Goal: Transaction & Acquisition: Register for event/course

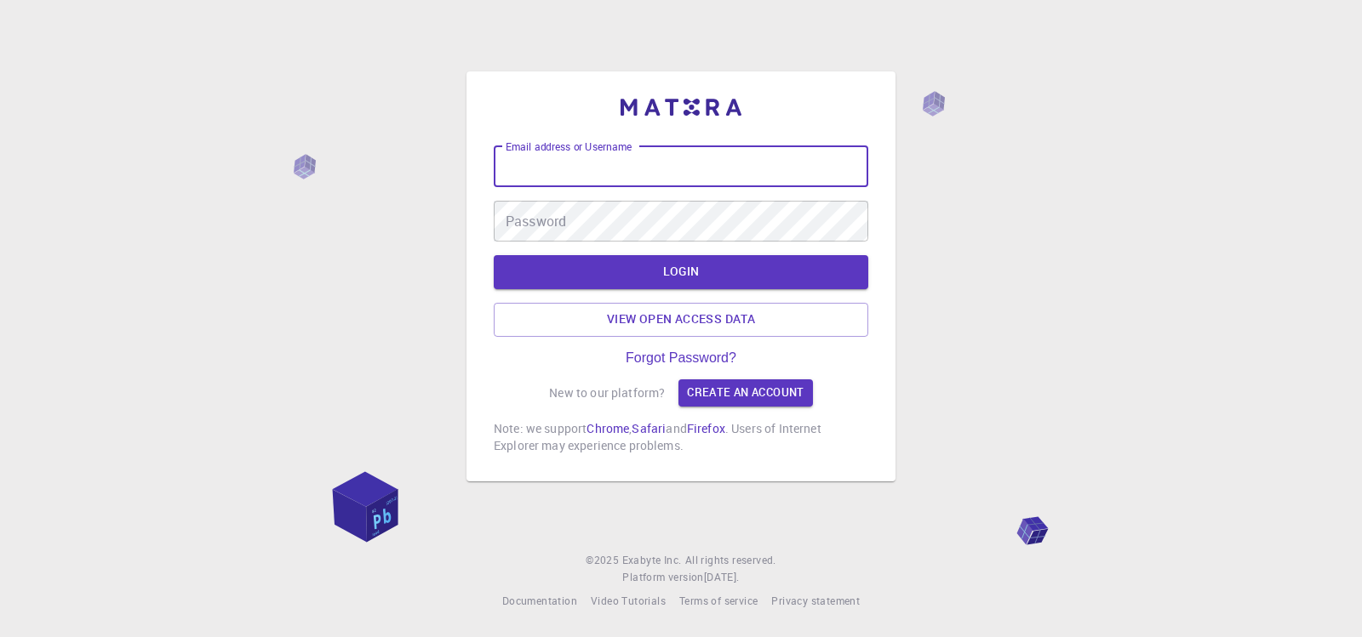
click at [761, 164] on div "Email address or Username Email address or Username Password Password" at bounding box center [681, 193] width 374 height 95
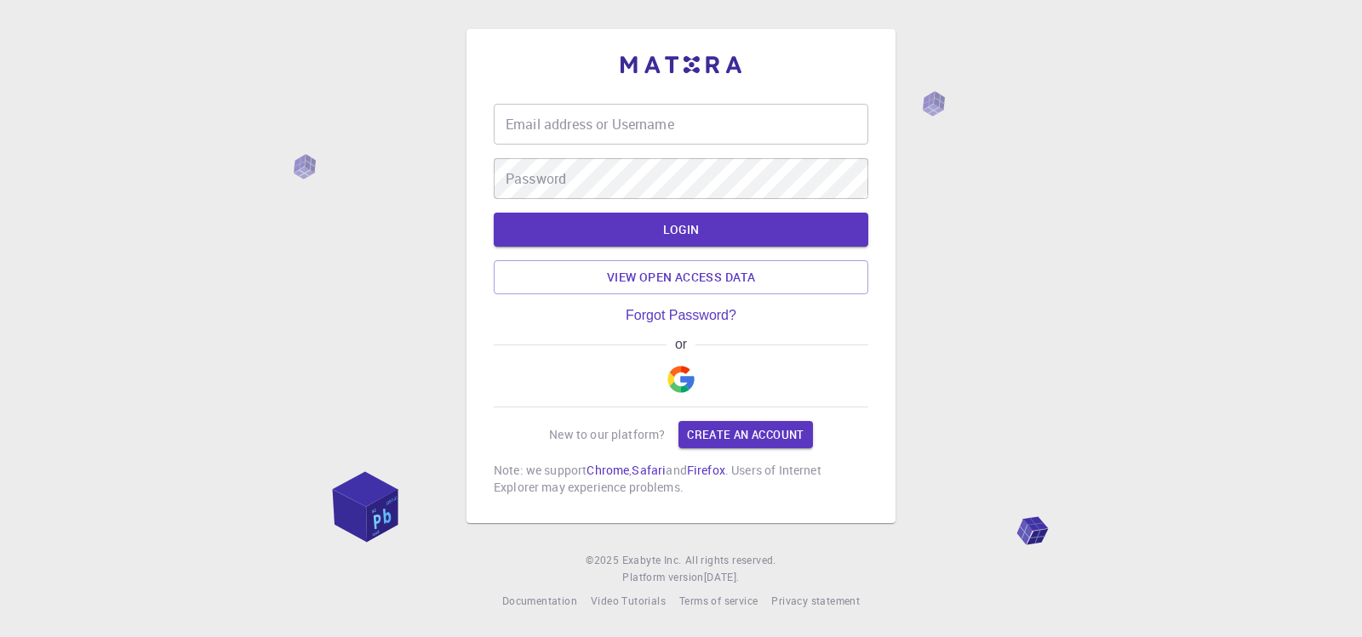
click at [761, 164] on div "Email address or Username Email address or Username Password Password" at bounding box center [681, 151] width 374 height 95
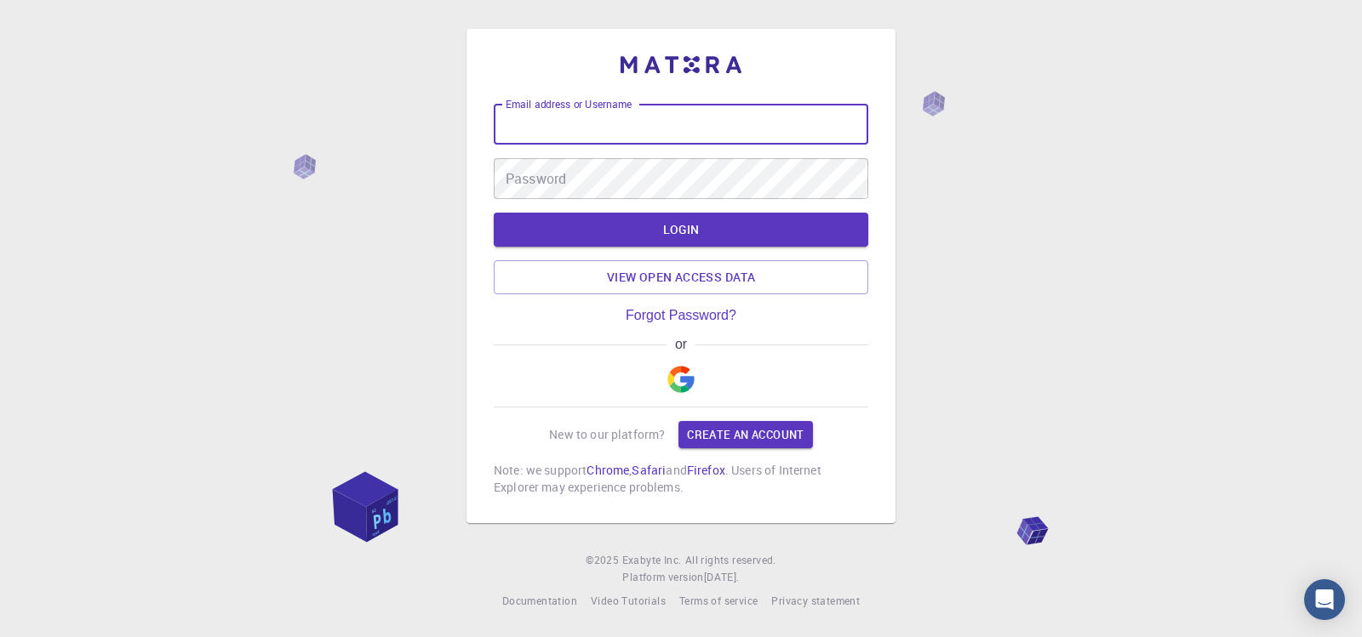
click at [761, 128] on input "Email address or Username" at bounding box center [681, 124] width 374 height 41
type input "B"
click at [672, 378] on img "button" at bounding box center [680, 379] width 27 height 27
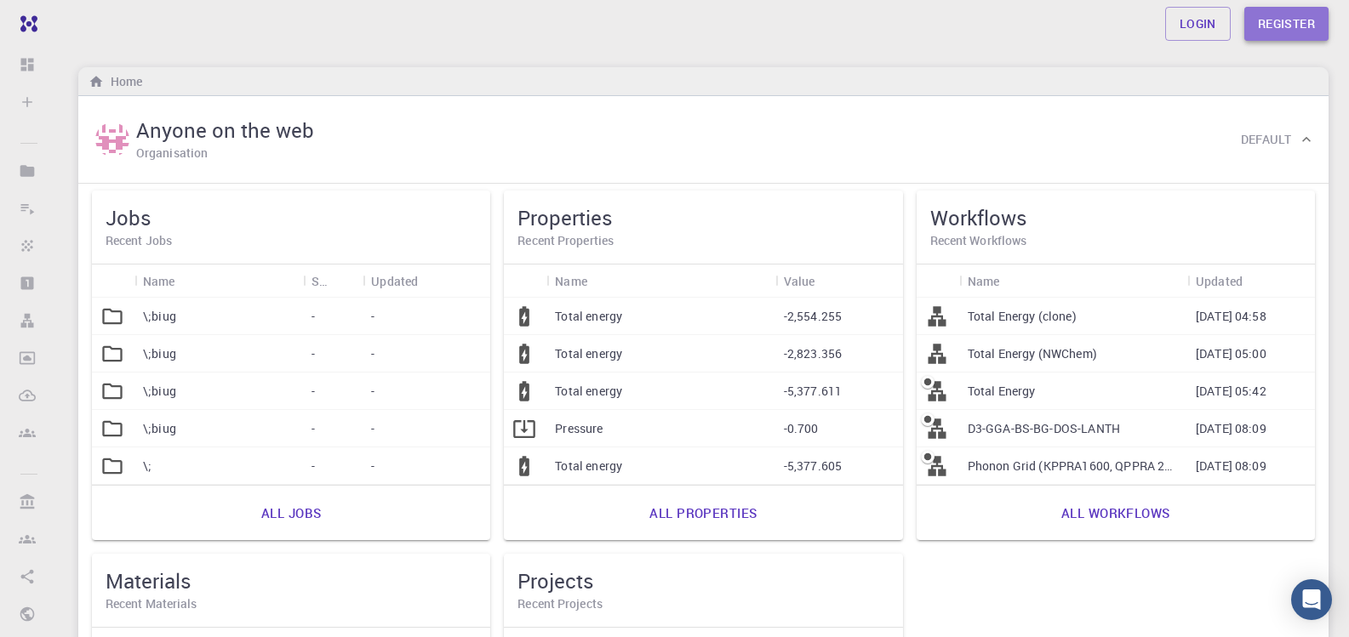
click at [1293, 33] on link "Register" at bounding box center [1286, 24] width 84 height 34
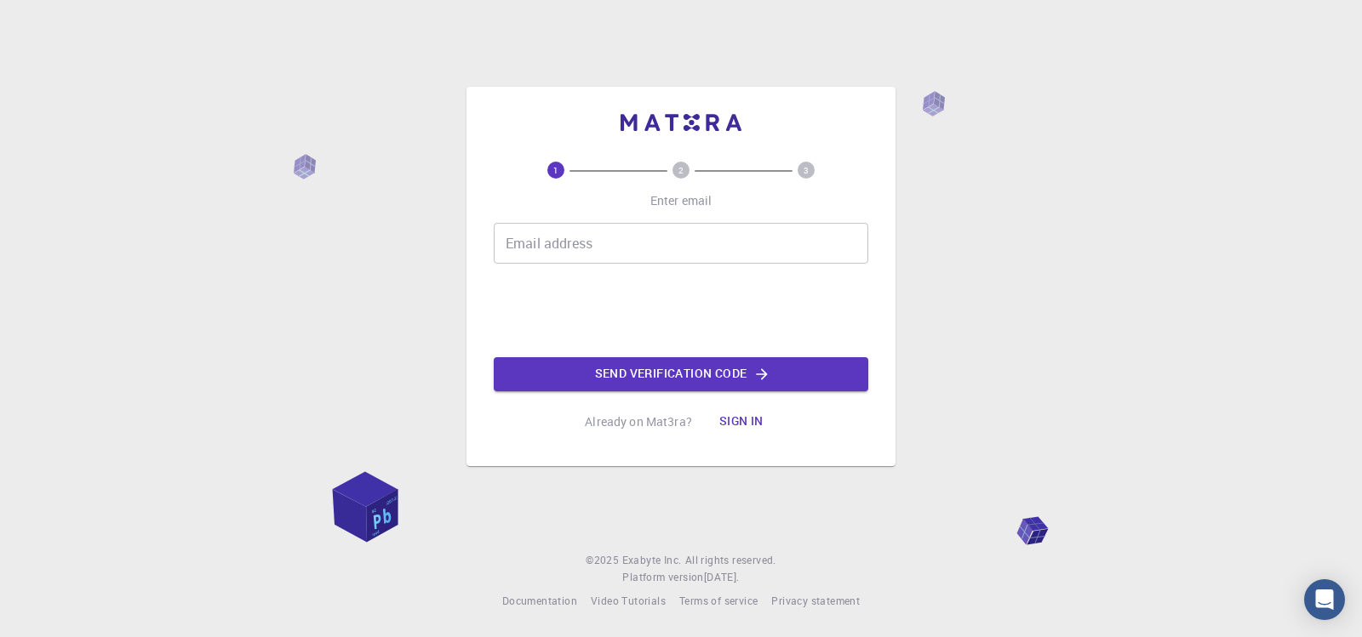
click at [577, 252] on input "Email address" at bounding box center [681, 243] width 374 height 41
type input "Buddhikaruwan385@Gmail.Com"
click at [1212, 253] on div "1 2 3 Enter email Email address Buddhikaruwan385@Gmail.Com Email address 0cAFcW…" at bounding box center [681, 318] width 1362 height 637
click at [755, 416] on button "Sign in" at bounding box center [740, 422] width 71 height 34
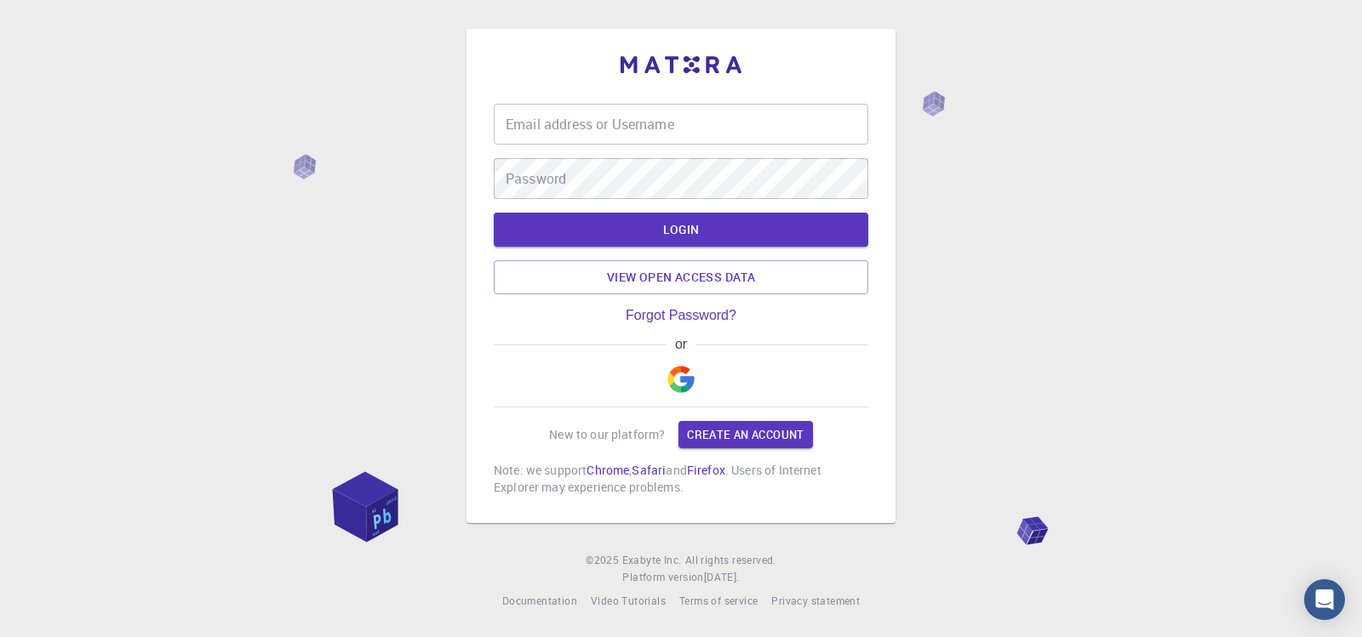
drag, startPoint x: 380, startPoint y: 225, endPoint x: 355, endPoint y: 212, distance: 28.5
click at [380, 225] on div "Email address or Username Email address or Username Password Password LOGIN Vie…" at bounding box center [681, 318] width 1362 height 637
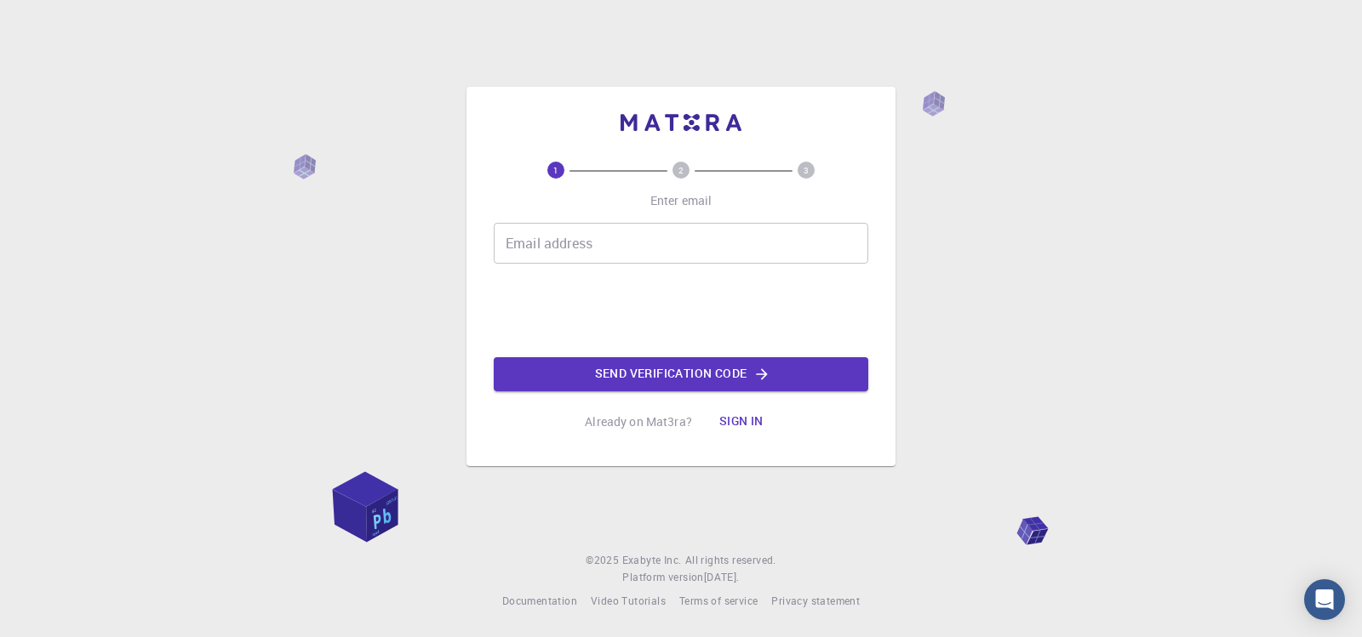
drag, startPoint x: 364, startPoint y: 195, endPoint x: 364, endPoint y: 185, distance: 10.2
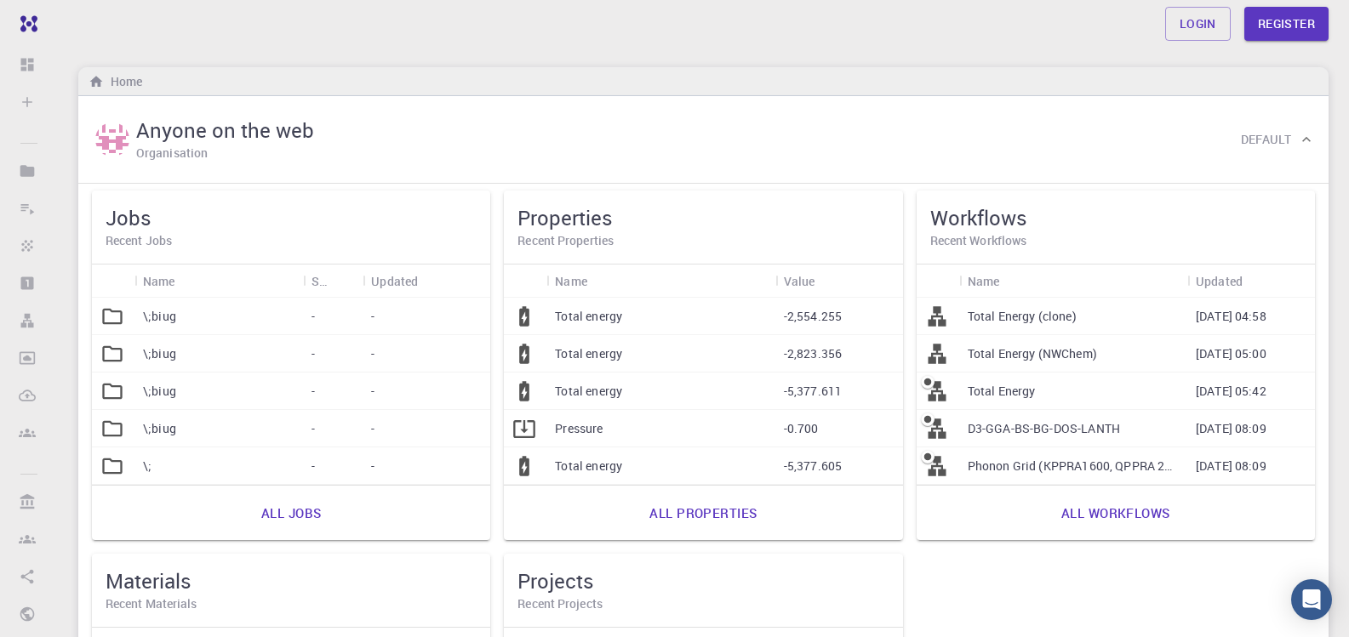
click at [914, 60] on div "Login Register Home Anyone on the web Organisation Default Jobs Recent Jobs Nam…" at bounding box center [703, 525] width 1291 height 1050
